Goal: Transaction & Acquisition: Purchase product/service

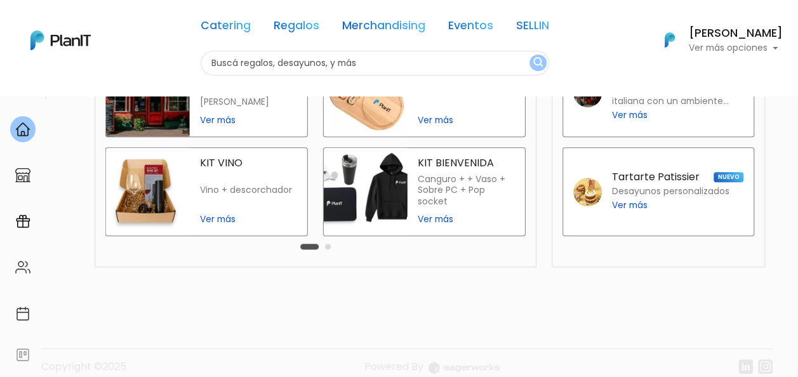
scroll to position [377, 0]
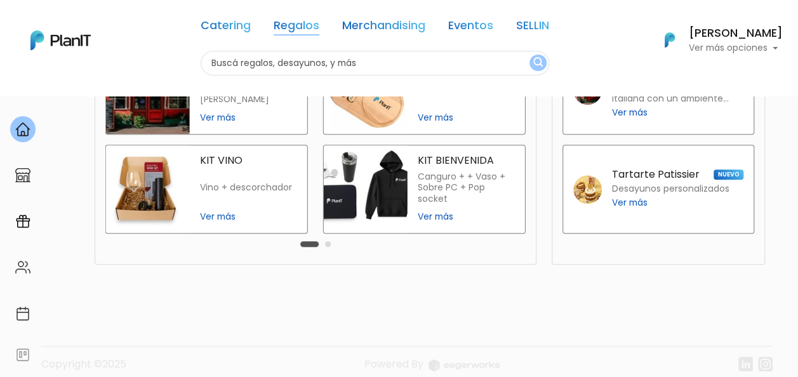
click at [304, 27] on link "Regalos" at bounding box center [297, 27] width 46 height 15
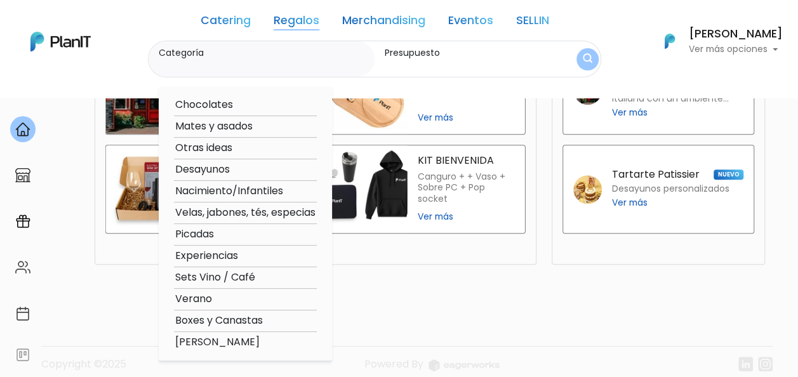
scroll to position [391, 0]
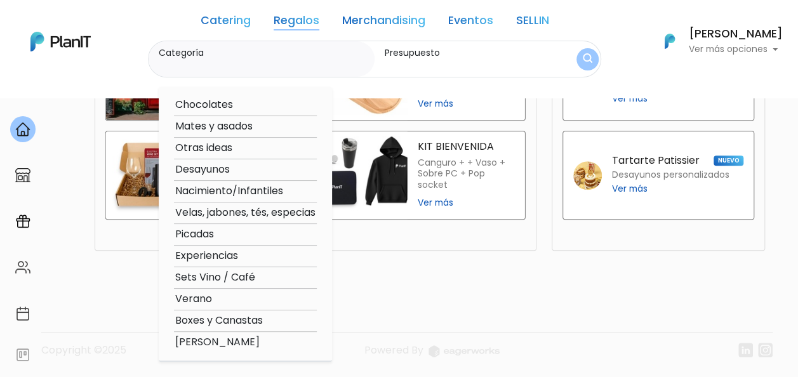
click at [223, 168] on option "Desayunos" at bounding box center [245, 170] width 143 height 16
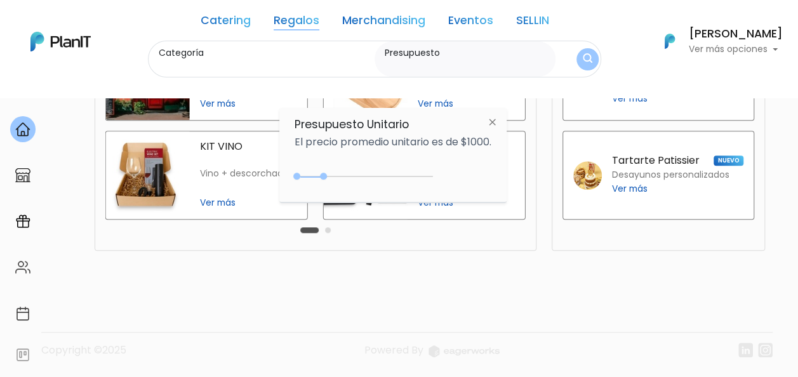
type input "Desayunos"
click at [499, 119] on img at bounding box center [493, 122] width 24 height 23
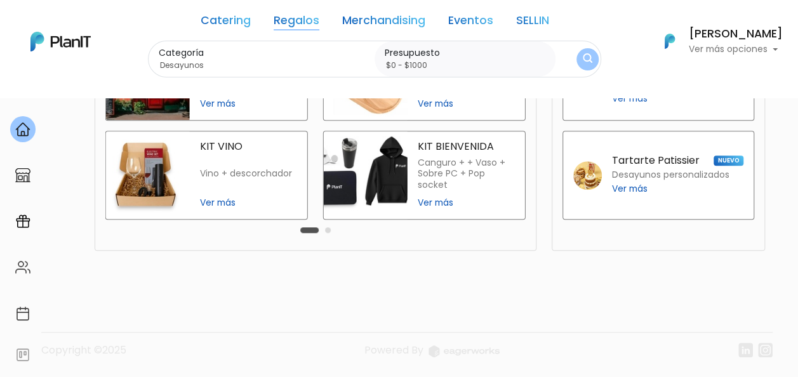
click at [293, 36] on div "Catering Regalos Merchandising Eventos SELLIN" at bounding box center [375, 23] width 349 height 36
click at [293, 20] on link "Regalos" at bounding box center [297, 22] width 46 height 15
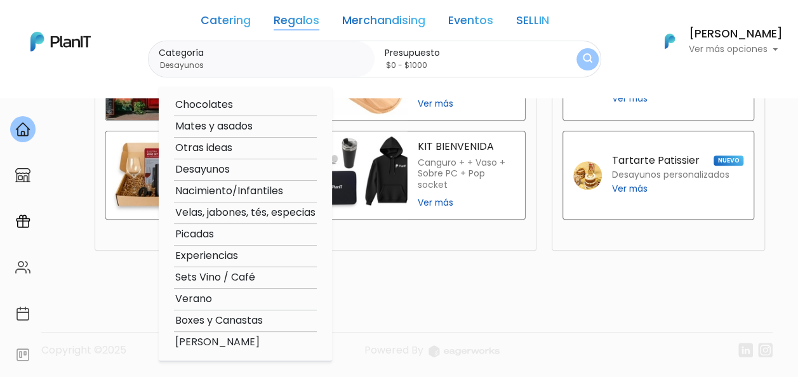
click at [210, 169] on option "Desayunos" at bounding box center [245, 170] width 143 height 16
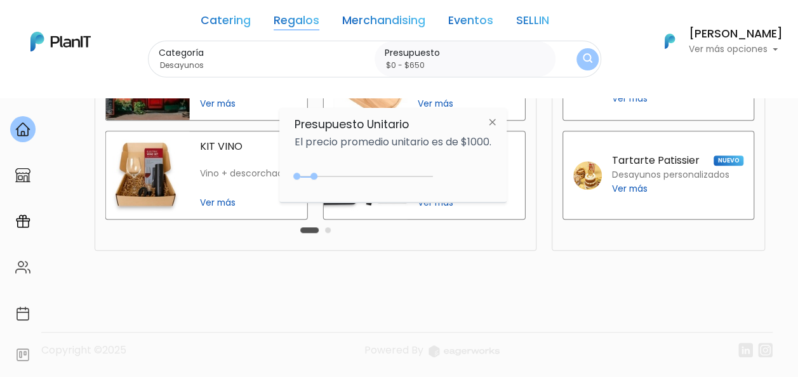
click at [318, 177] on div "0 : 650 0 650" at bounding box center [366, 179] width 133 height 13
type input "$0 - $900"
click at [324, 177] on div at bounding box center [366, 176] width 133 height 1
click at [587, 64] on img "submit" at bounding box center [588, 60] width 14 height 18
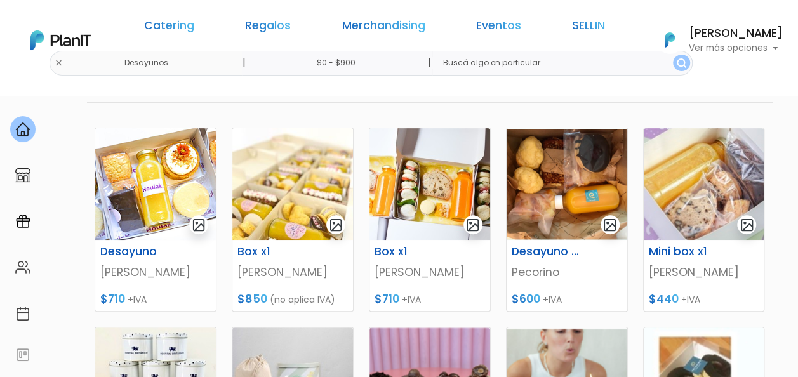
scroll to position [154, 0]
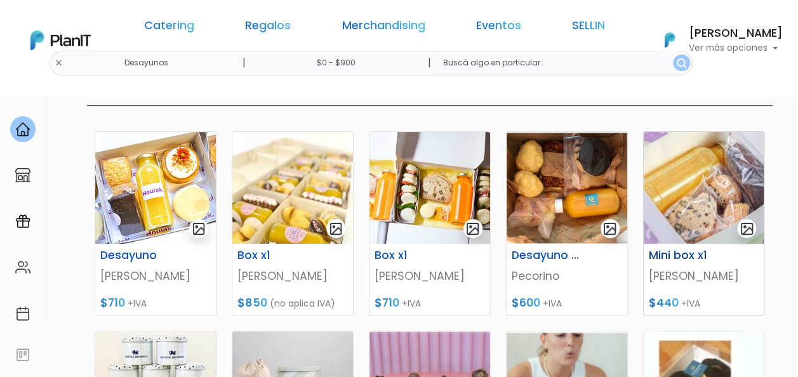
click at [687, 192] on img at bounding box center [704, 188] width 121 height 112
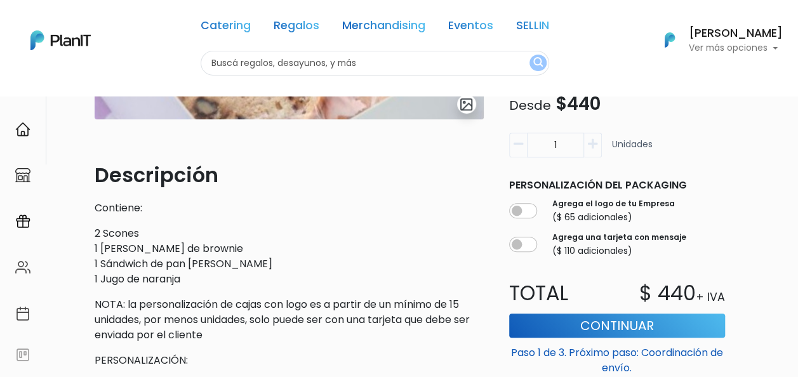
scroll to position [300, 0]
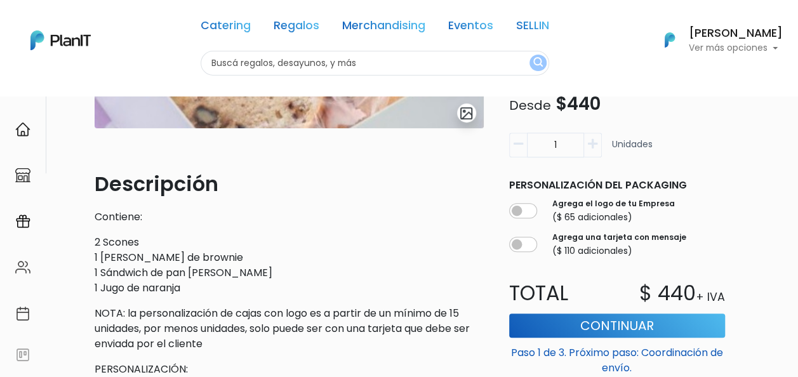
click at [593, 149] on icon "button" at bounding box center [593, 143] width 10 height 11
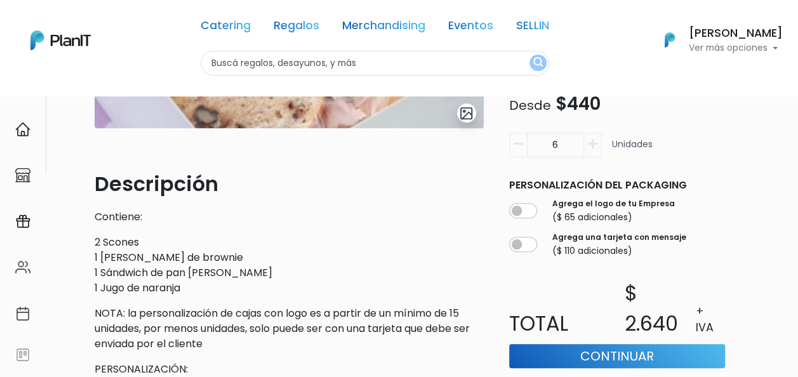
click at [593, 149] on icon "button" at bounding box center [593, 143] width 10 height 11
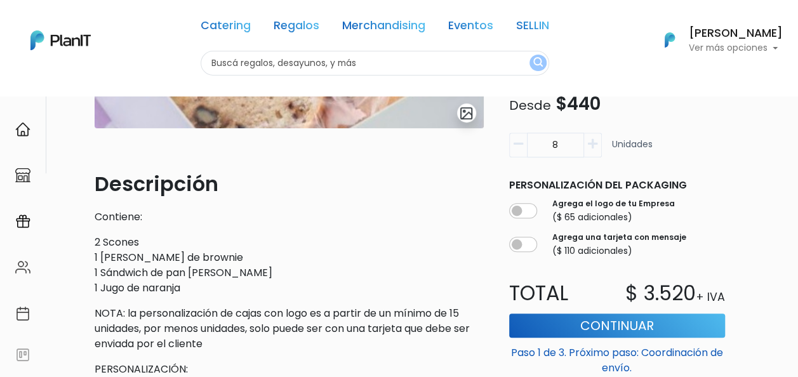
click at [593, 149] on icon "button" at bounding box center [593, 143] width 10 height 11
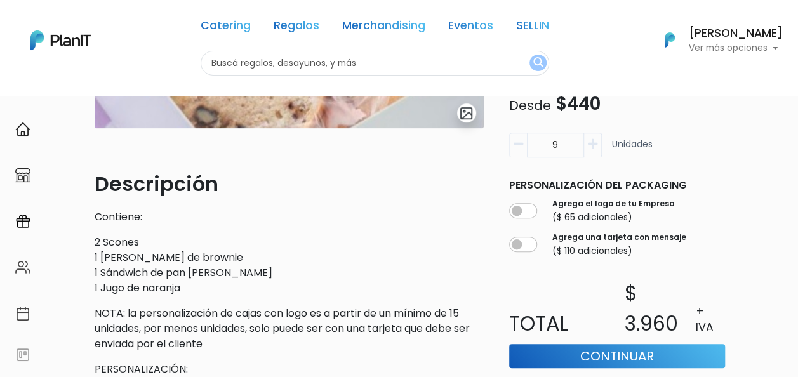
click at [593, 149] on icon "button" at bounding box center [593, 143] width 10 height 11
type input "12"
